Goal: Information Seeking & Learning: Check status

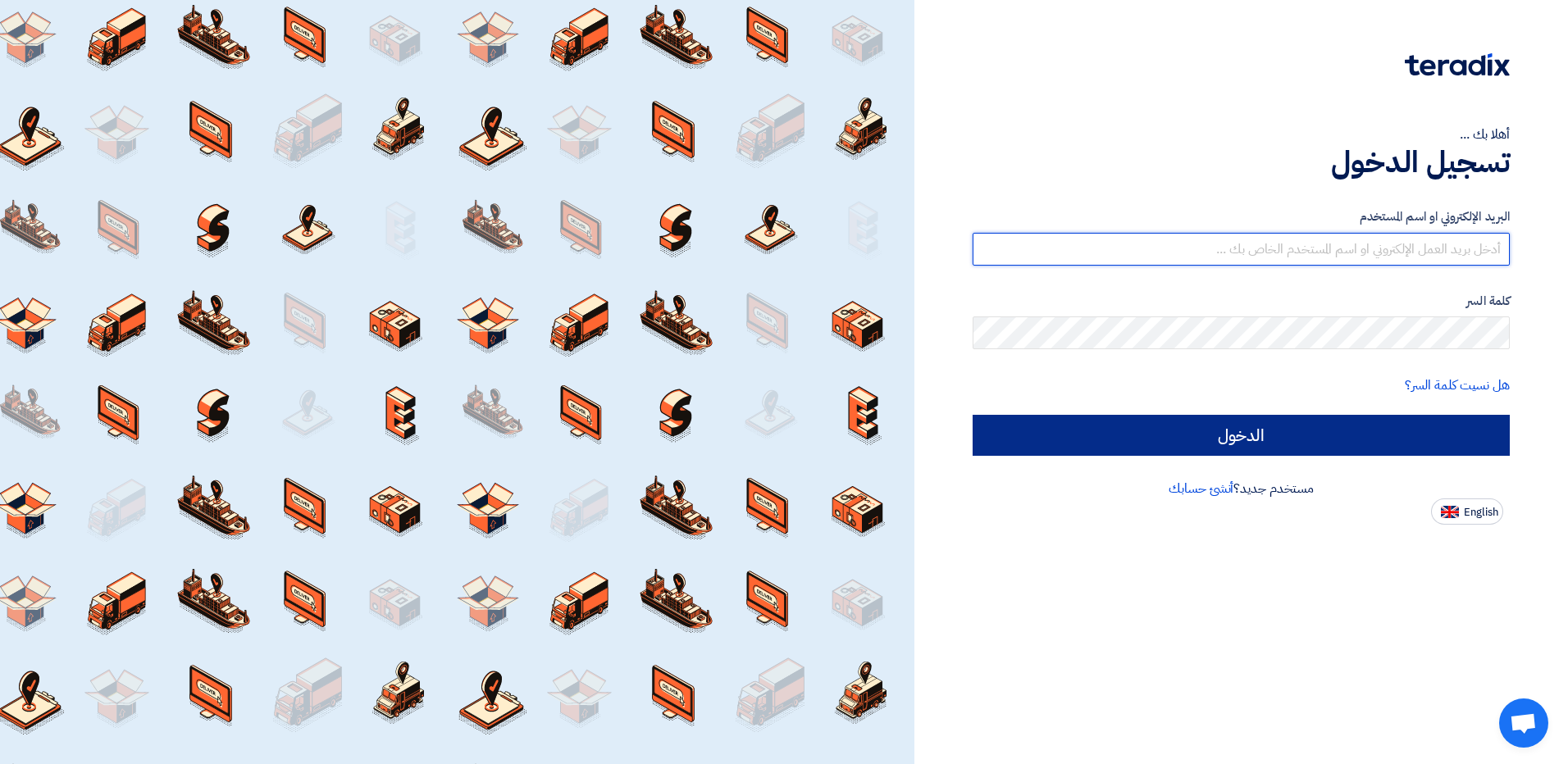
type input "[EMAIL_ADDRESS][DOMAIN_NAME]"
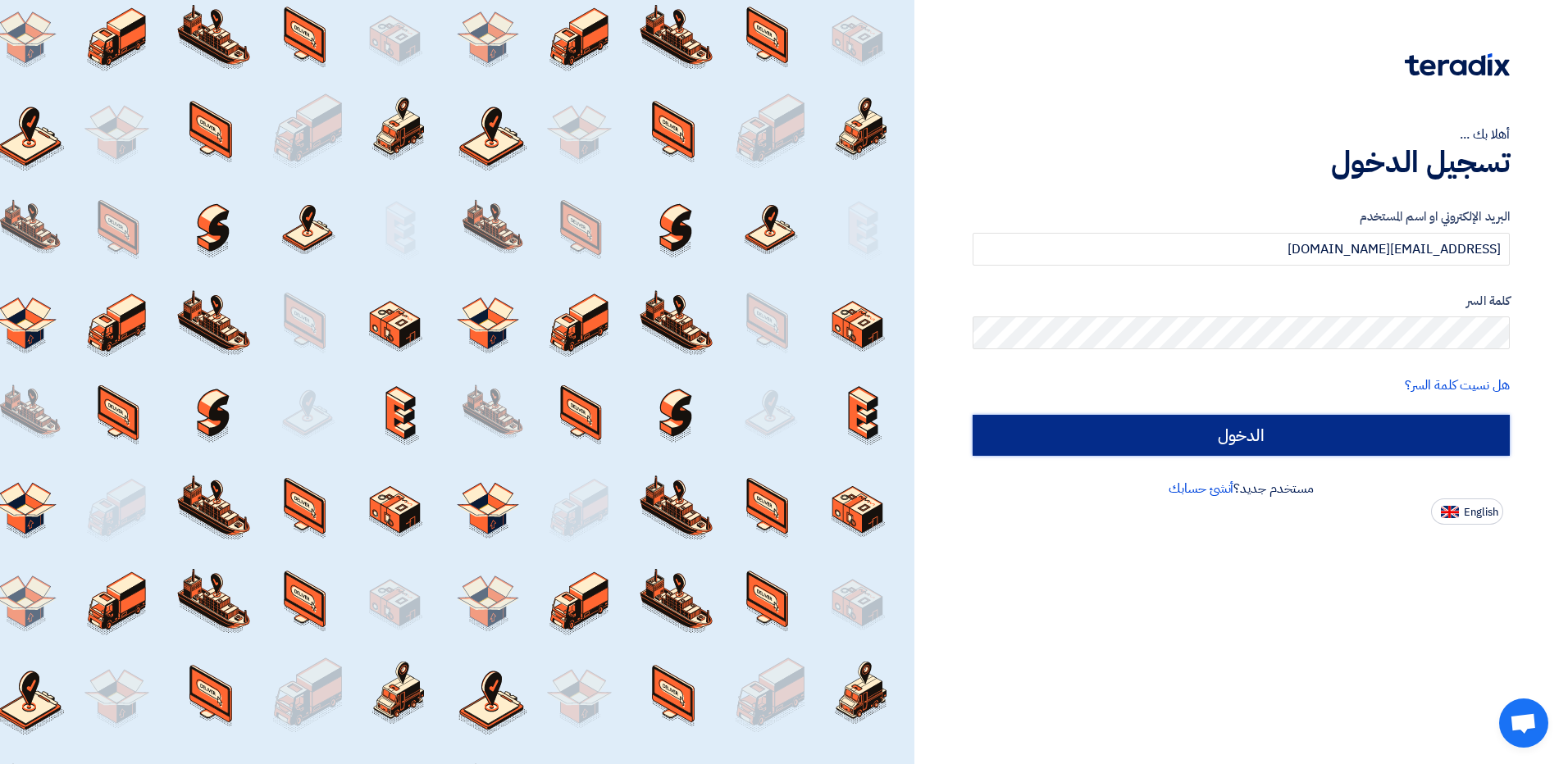
click at [1242, 433] on input "الدخول" at bounding box center [1241, 434] width 537 height 41
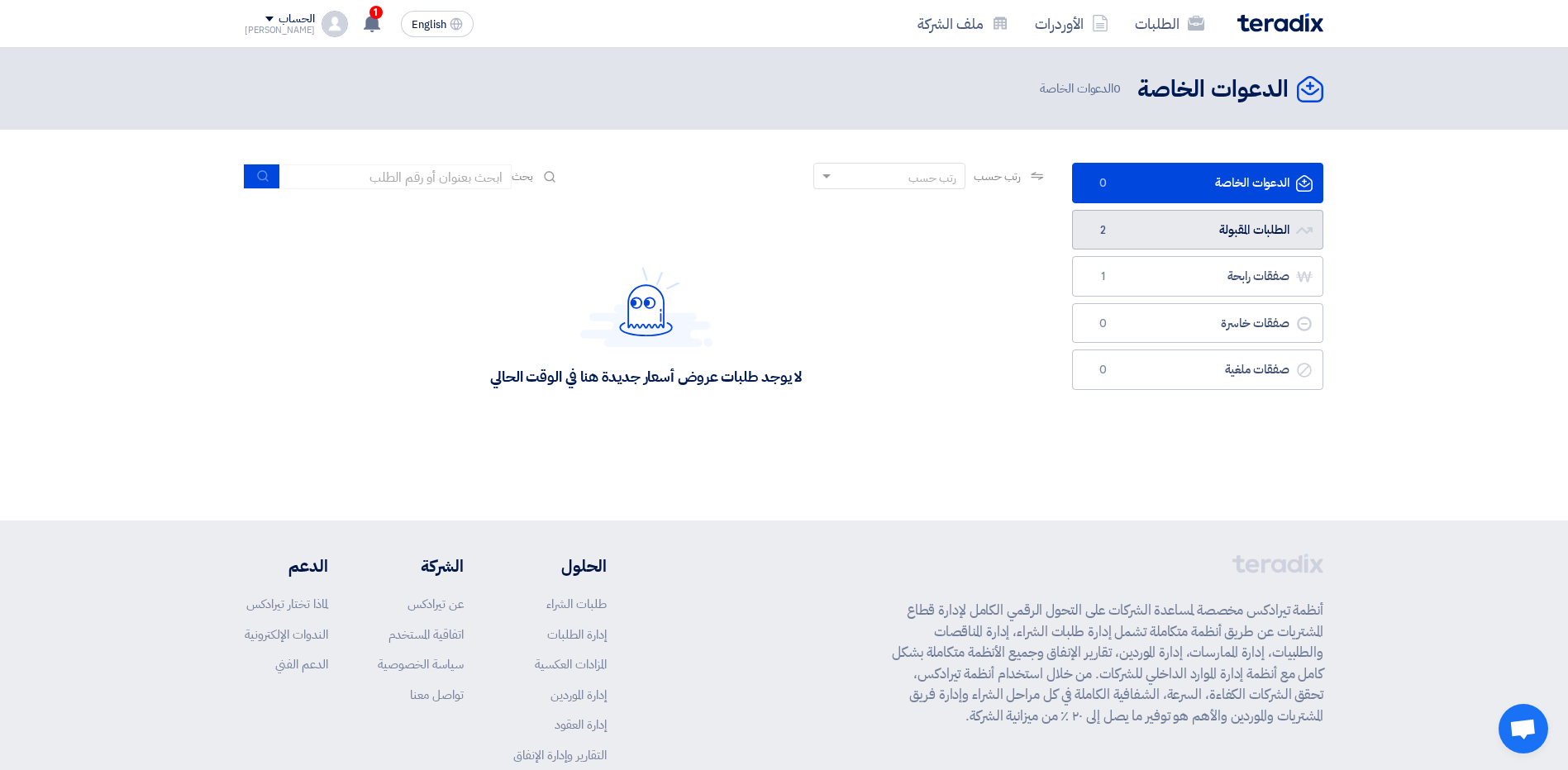
click at [1255, 224] on link "الطلبات المقبولة الطلبات المقبولة 2" at bounding box center [1197, 230] width 251 height 40
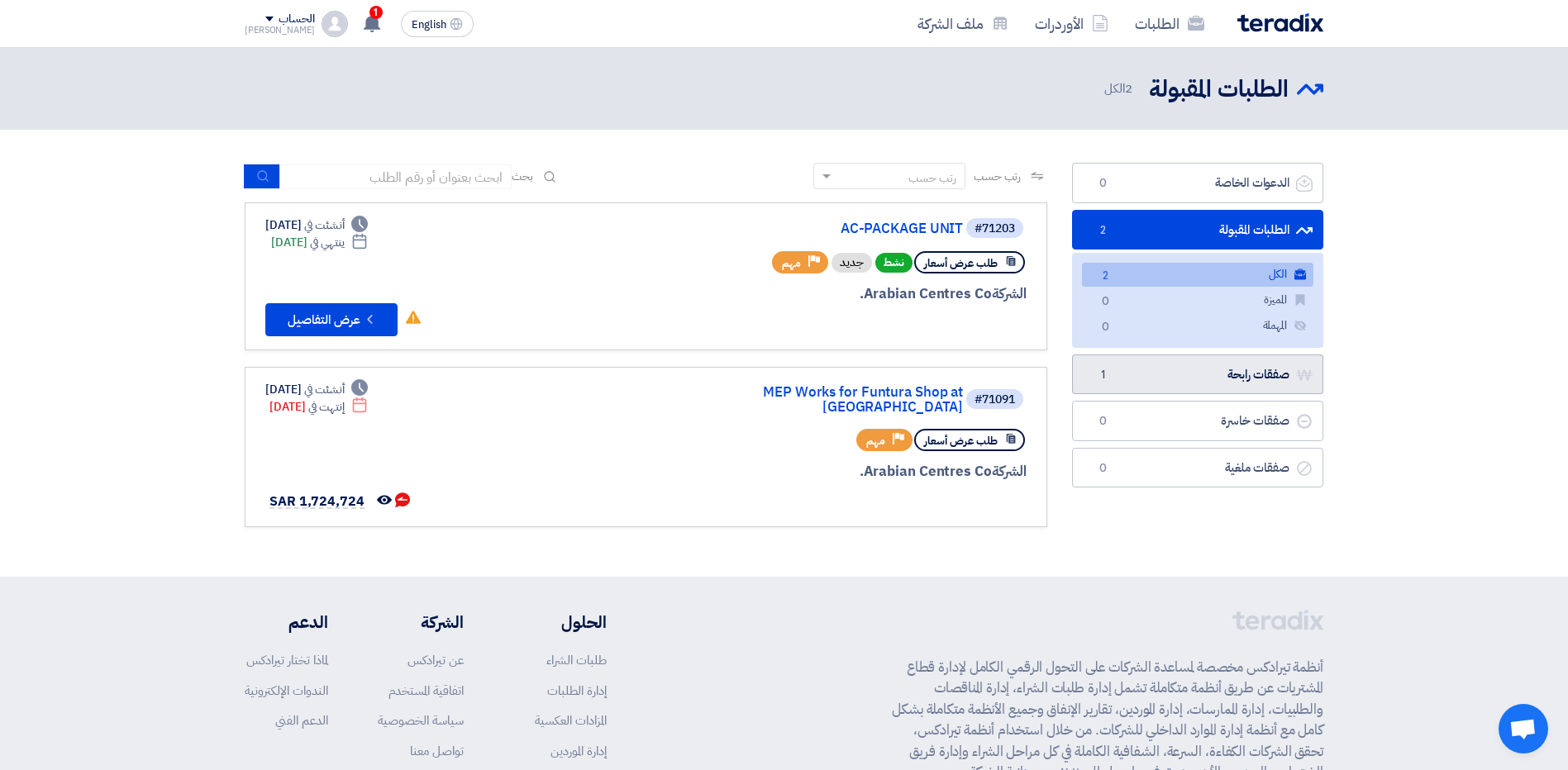
click at [1225, 375] on link "صفقات رابحة صفقات رابحة 1" at bounding box center [1197, 374] width 251 height 40
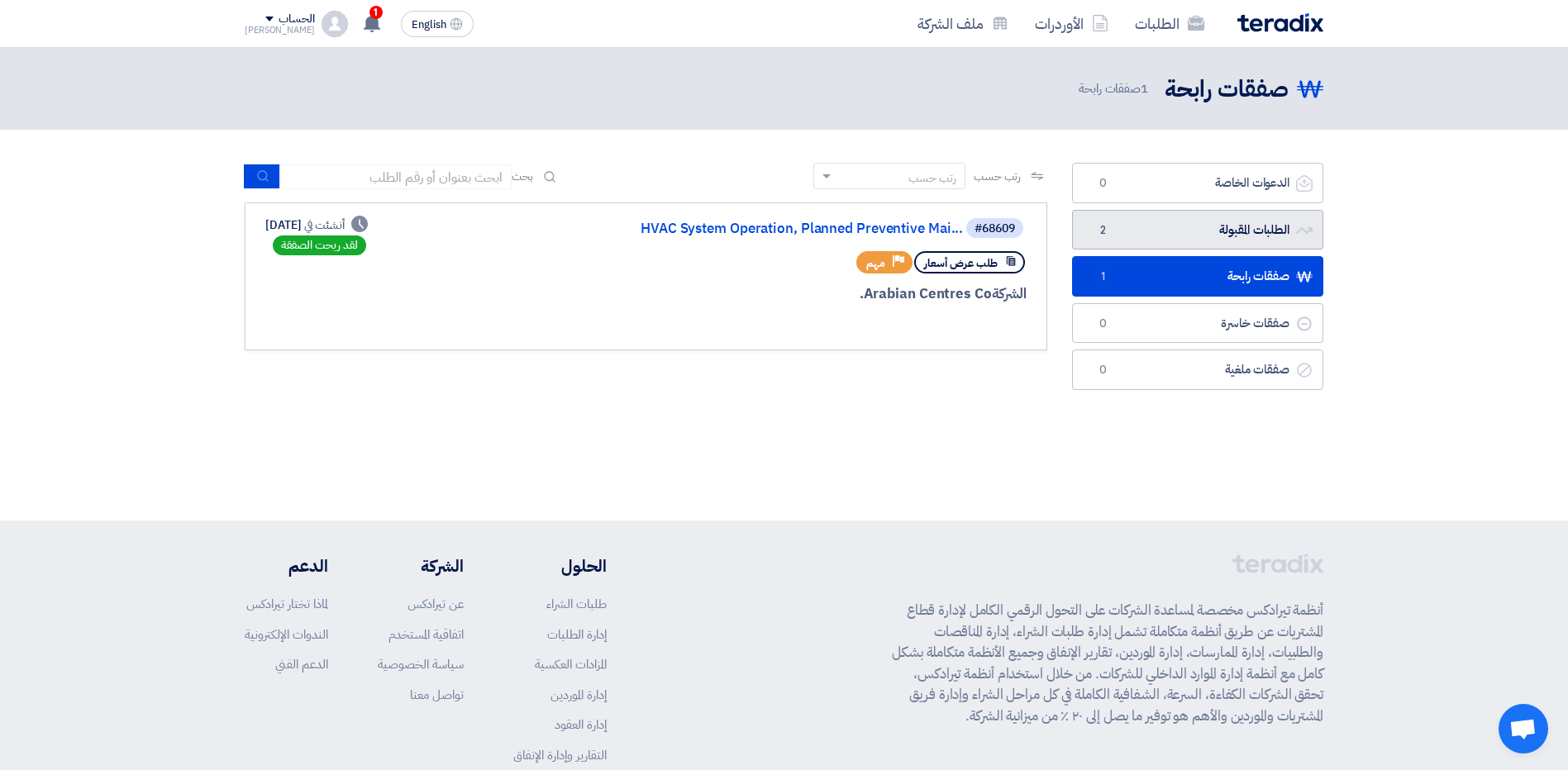
click at [1170, 221] on link "الطلبات المقبولة الطلبات المقبولة 2" at bounding box center [1197, 230] width 251 height 40
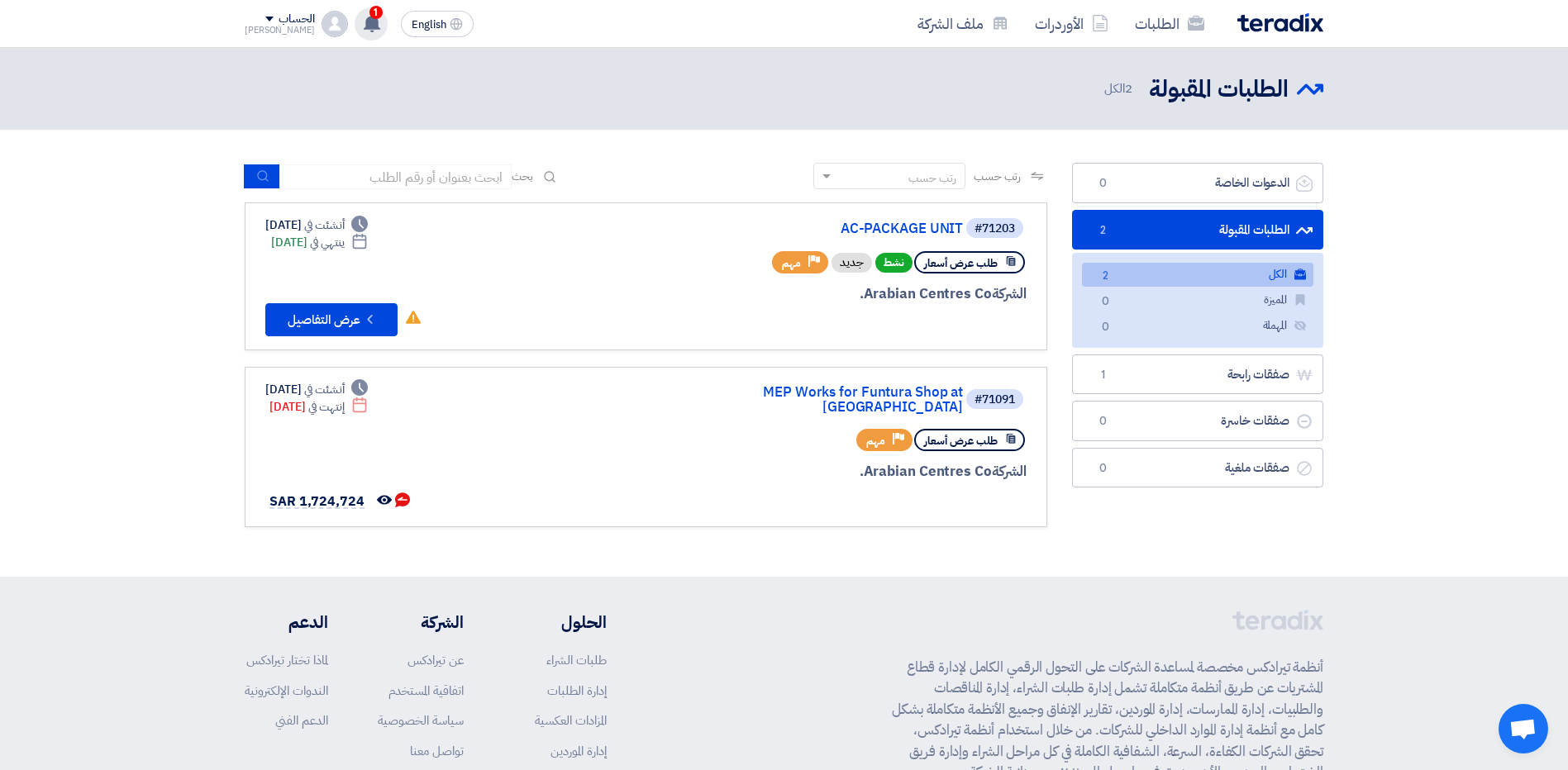
click at [363, 20] on use at bounding box center [372, 23] width 16 height 18
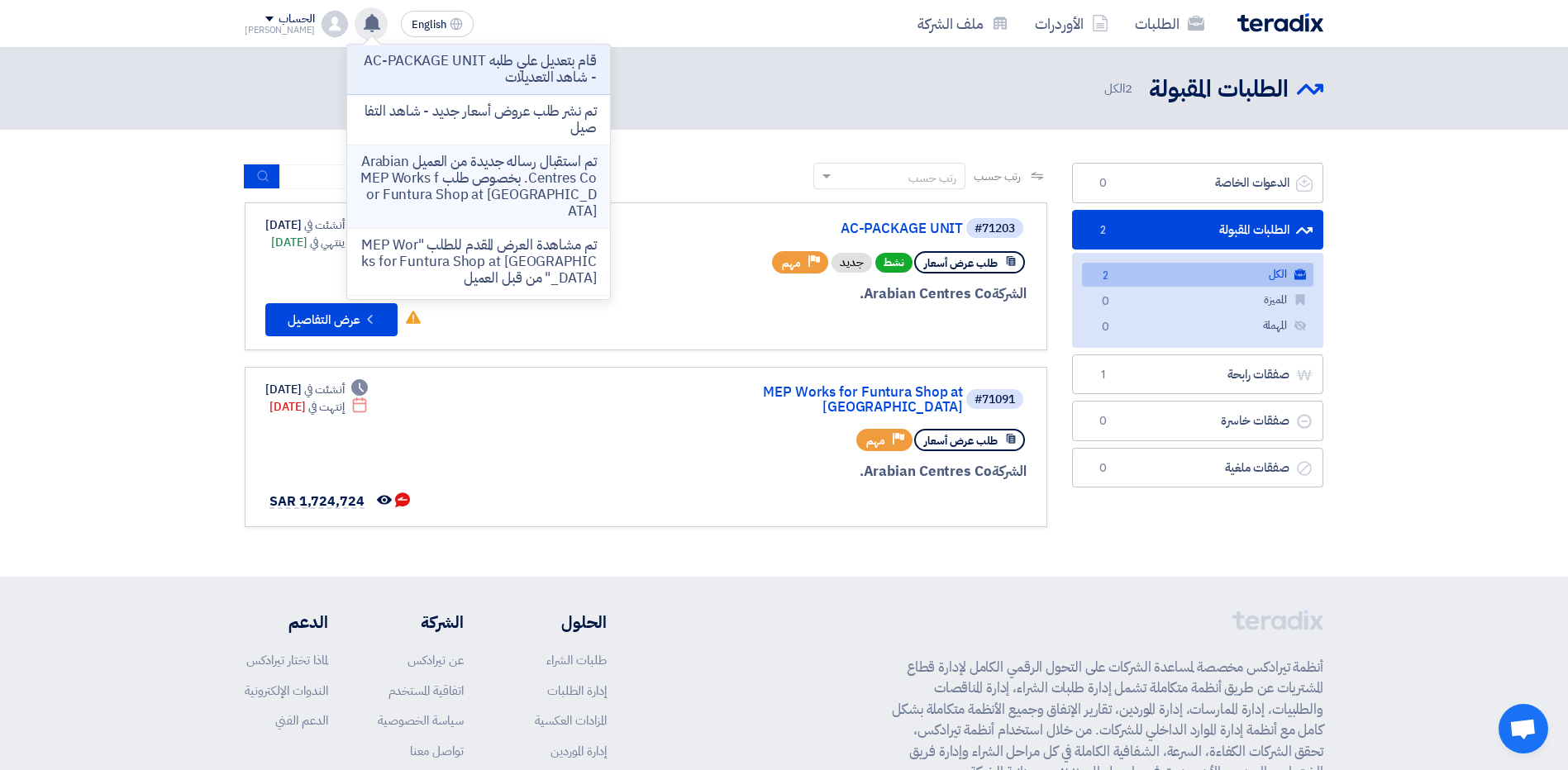
click at [483, 177] on p "تم استقبال رساله جديدة من العميل Arabian Centres Co. بخصوص طلب MEP Works for Fu…" at bounding box center [479, 187] width 237 height 66
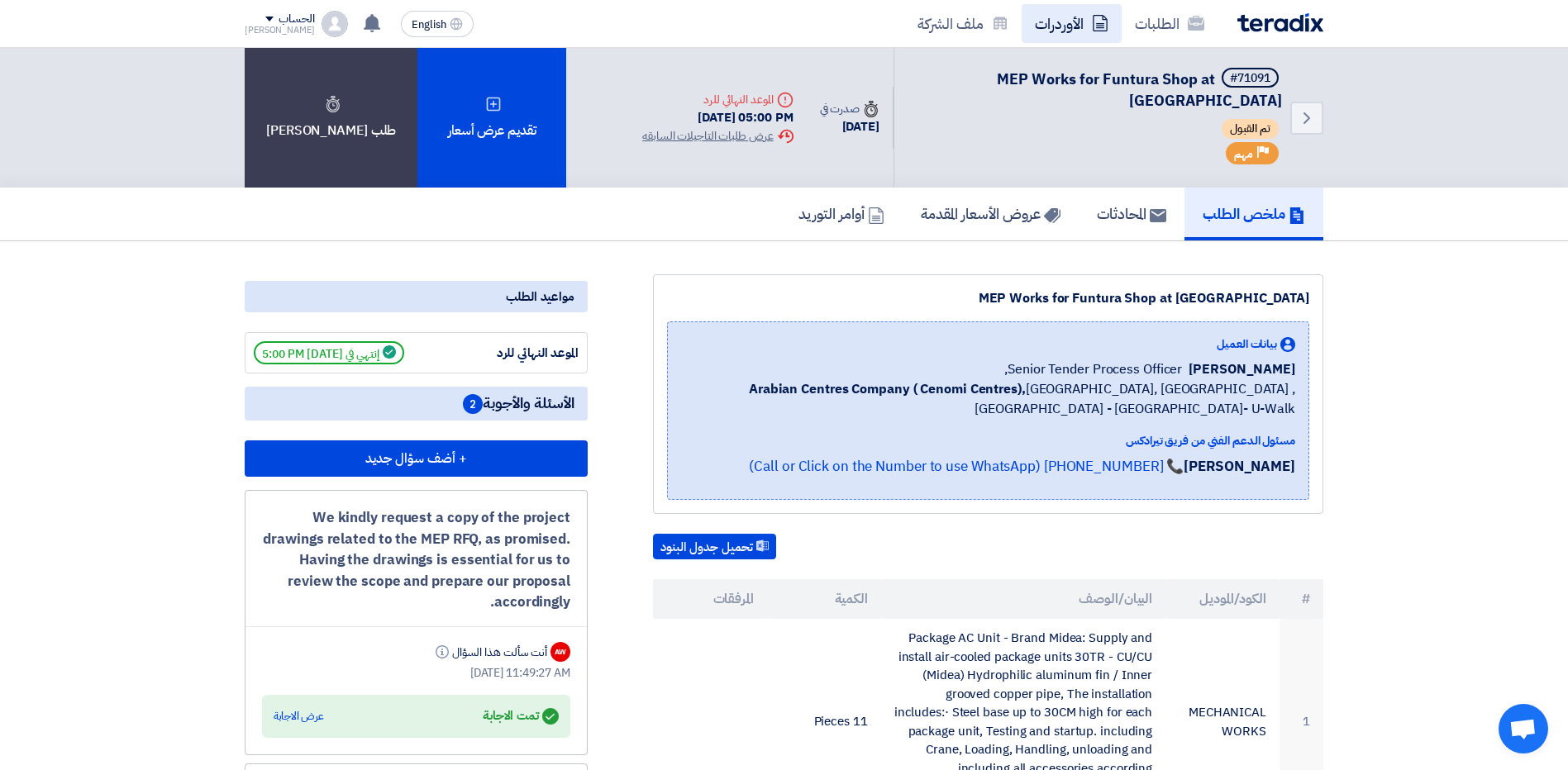
click at [1071, 30] on link "الأوردرات" at bounding box center [1072, 24] width 100 height 39
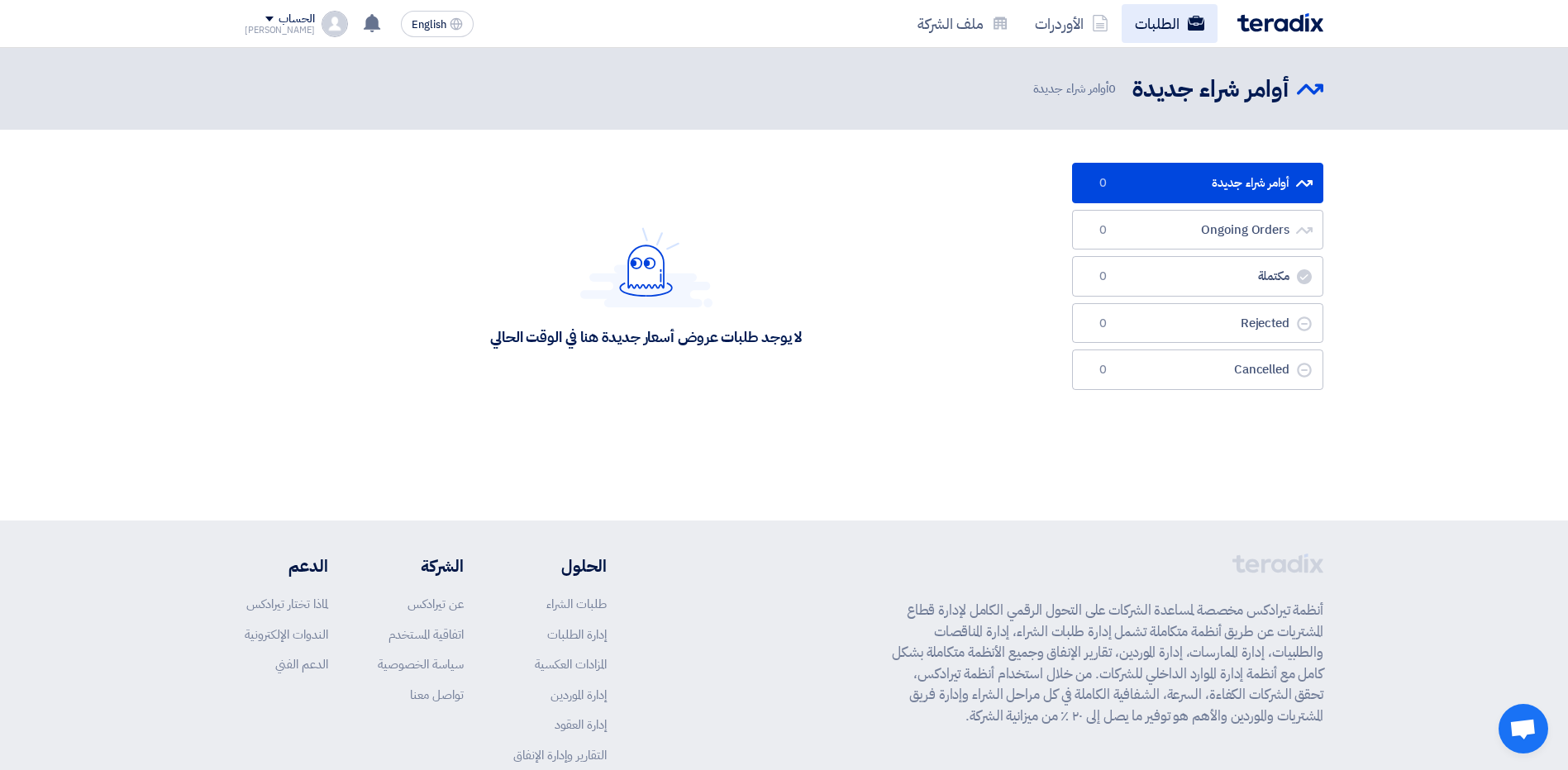
click at [1167, 25] on link "الطلبات" at bounding box center [1169, 24] width 96 height 39
